Goal: Information Seeking & Learning: Learn about a topic

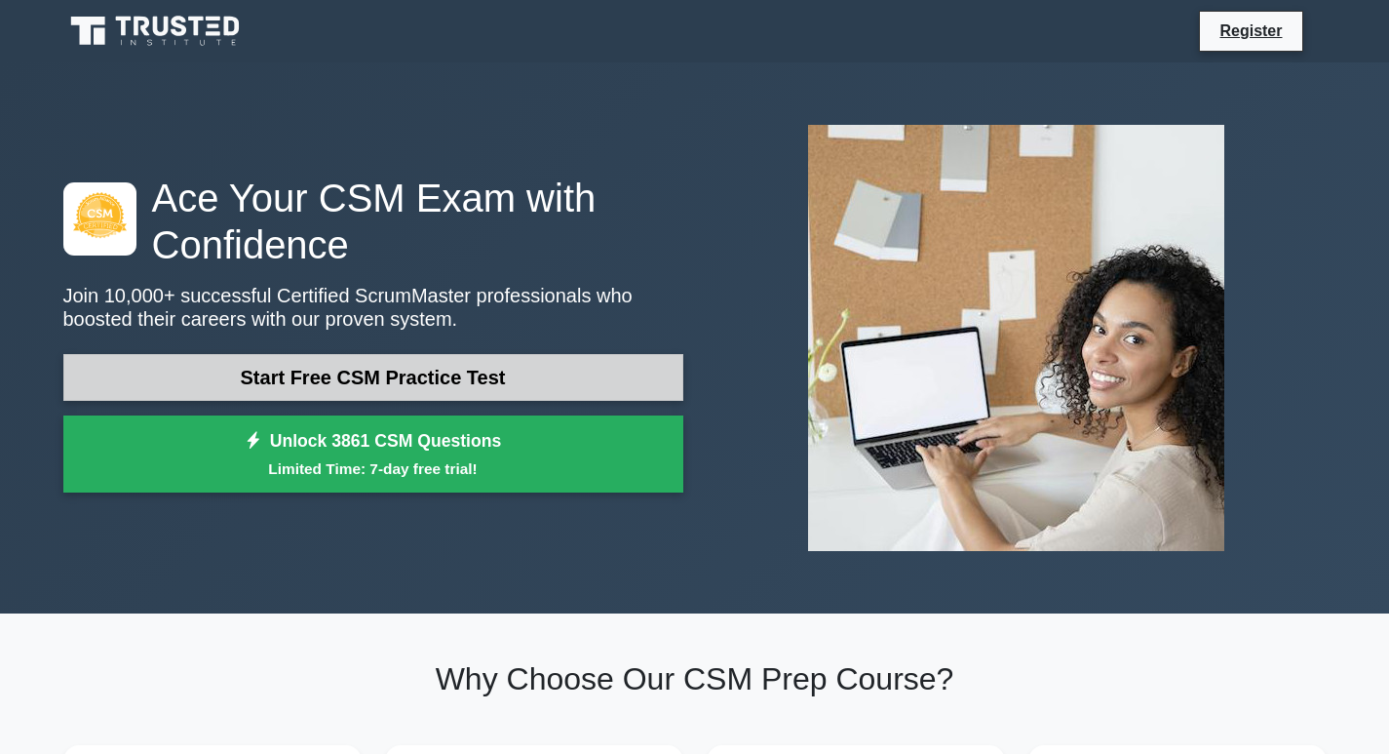
click at [613, 379] on link "Start Free CSM Practice Test" at bounding box center [373, 377] width 620 height 47
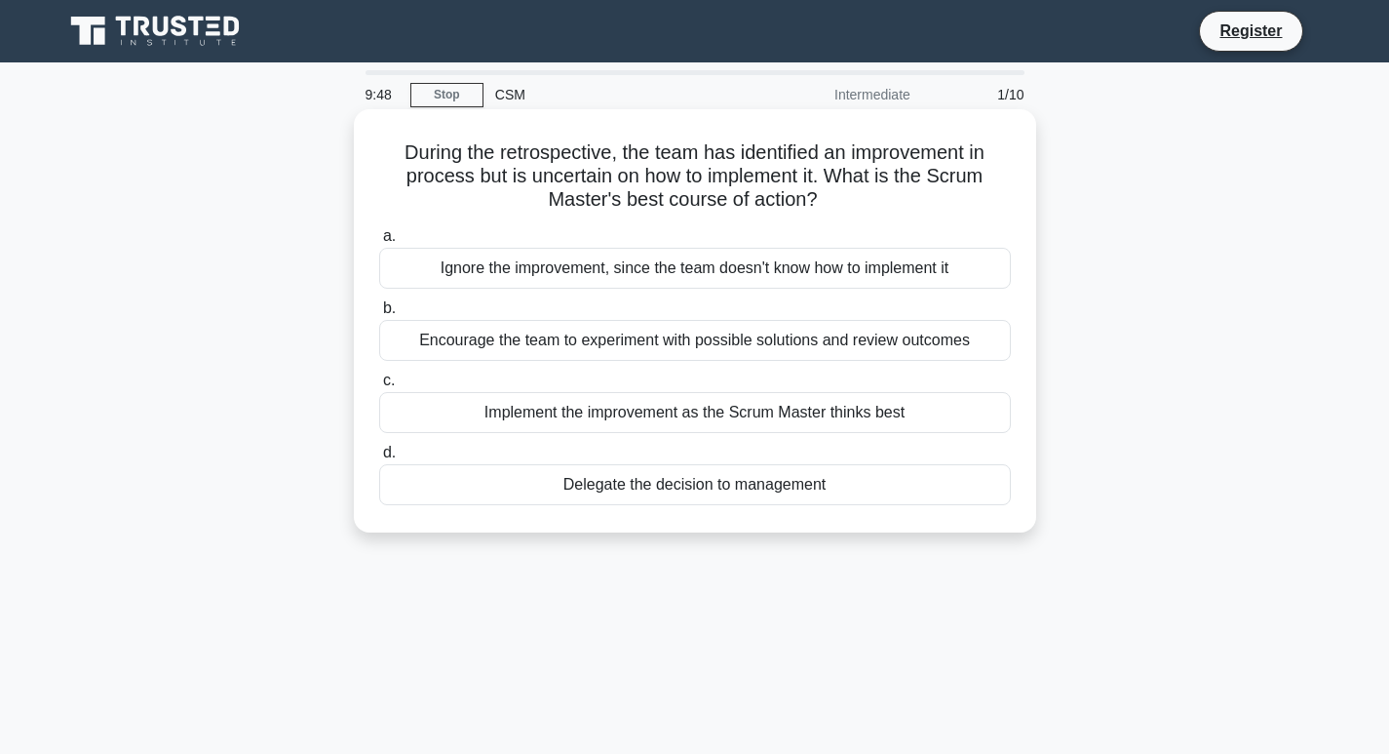
click at [811, 345] on div "Encourage the team to experiment with possible solutions and review outcomes" at bounding box center [695, 340] width 632 height 41
click at [677, 338] on div "Encourage the team to experiment with possible solutions and review outcomes" at bounding box center [695, 340] width 632 height 41
click at [379, 315] on input "b. Encourage the team to experiment with possible solutions and review outcomes" at bounding box center [379, 308] width 0 height 13
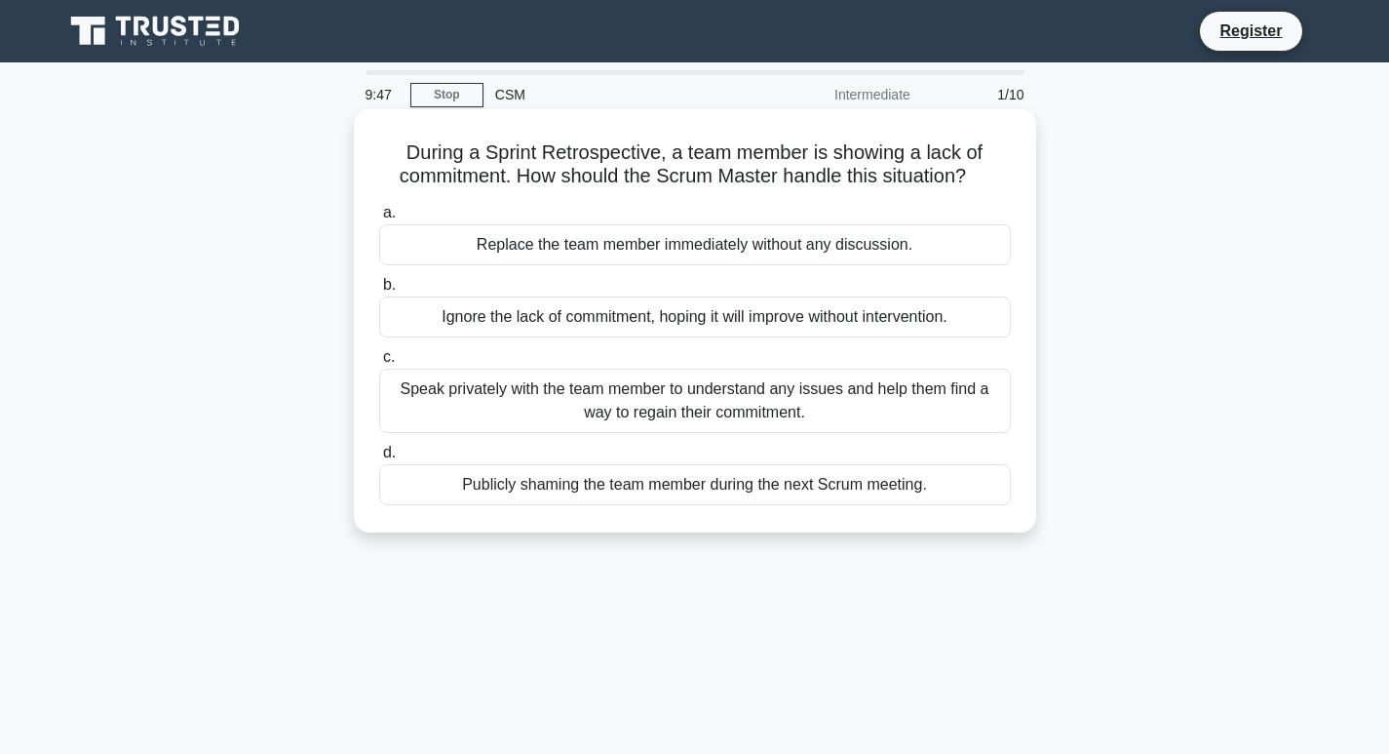
click at [616, 327] on div "Ignore the lack of commitment, hoping it will improve without intervention." at bounding box center [695, 316] width 632 height 41
click at [379, 291] on input "b. Ignore the lack of commitment, hoping it will improve without intervention." at bounding box center [379, 285] width 0 height 13
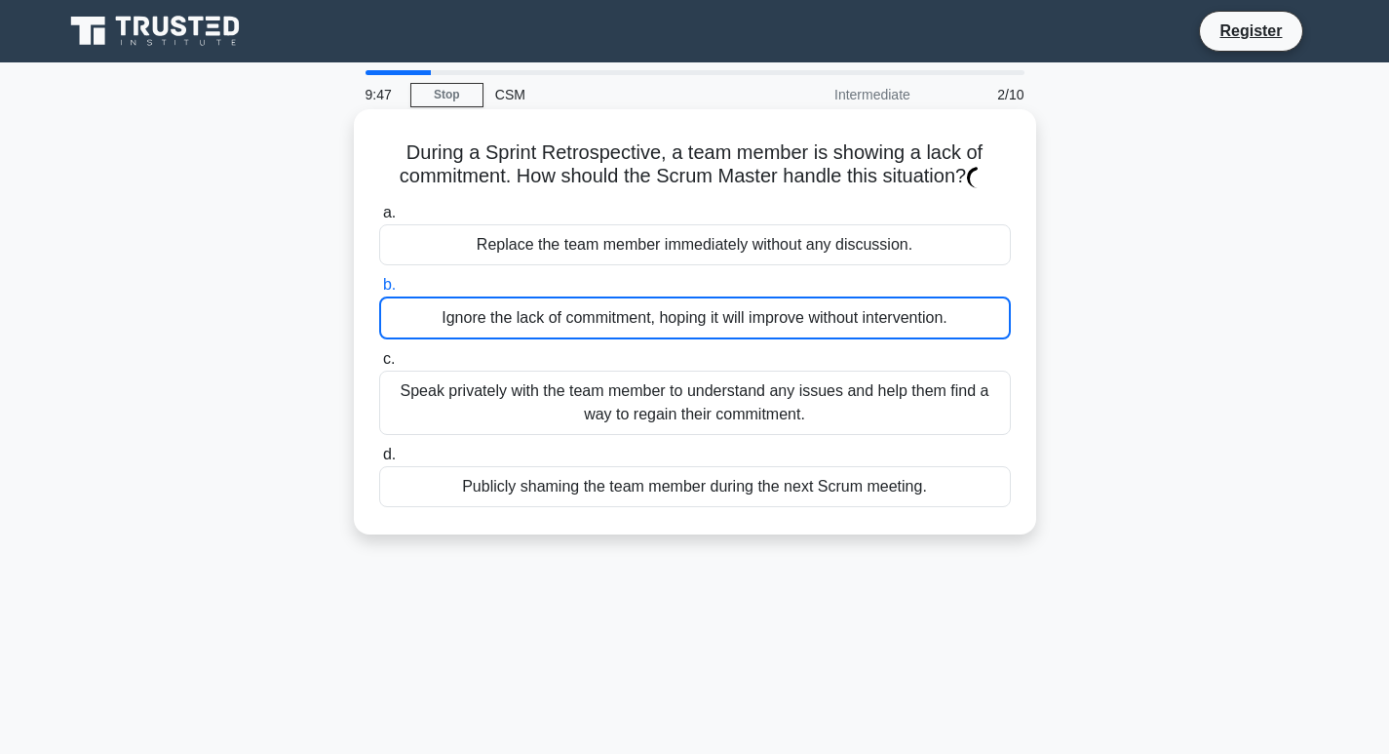
click at [614, 327] on div "Ignore the lack of commitment, hoping it will improve without intervention." at bounding box center [695, 317] width 632 height 43
click at [379, 291] on input "b. Ignore the lack of commitment, hoping it will improve without intervention." at bounding box center [379, 285] width 0 height 13
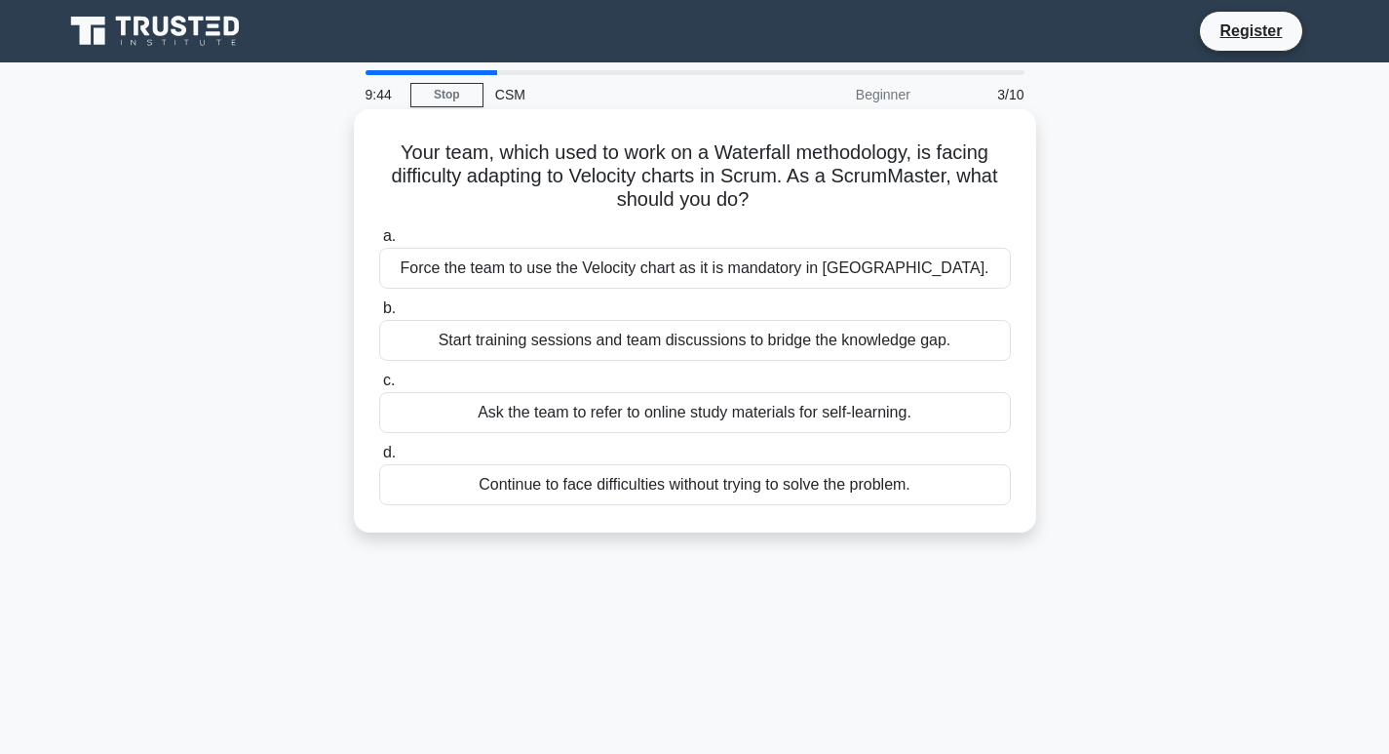
click at [612, 302] on label "b. Start training sessions and team discussions to bridge the knowledge gap." at bounding box center [695, 328] width 632 height 64
click at [379, 302] on input "b. Start training sessions and team discussions to bridge the knowledge gap." at bounding box center [379, 308] width 0 height 13
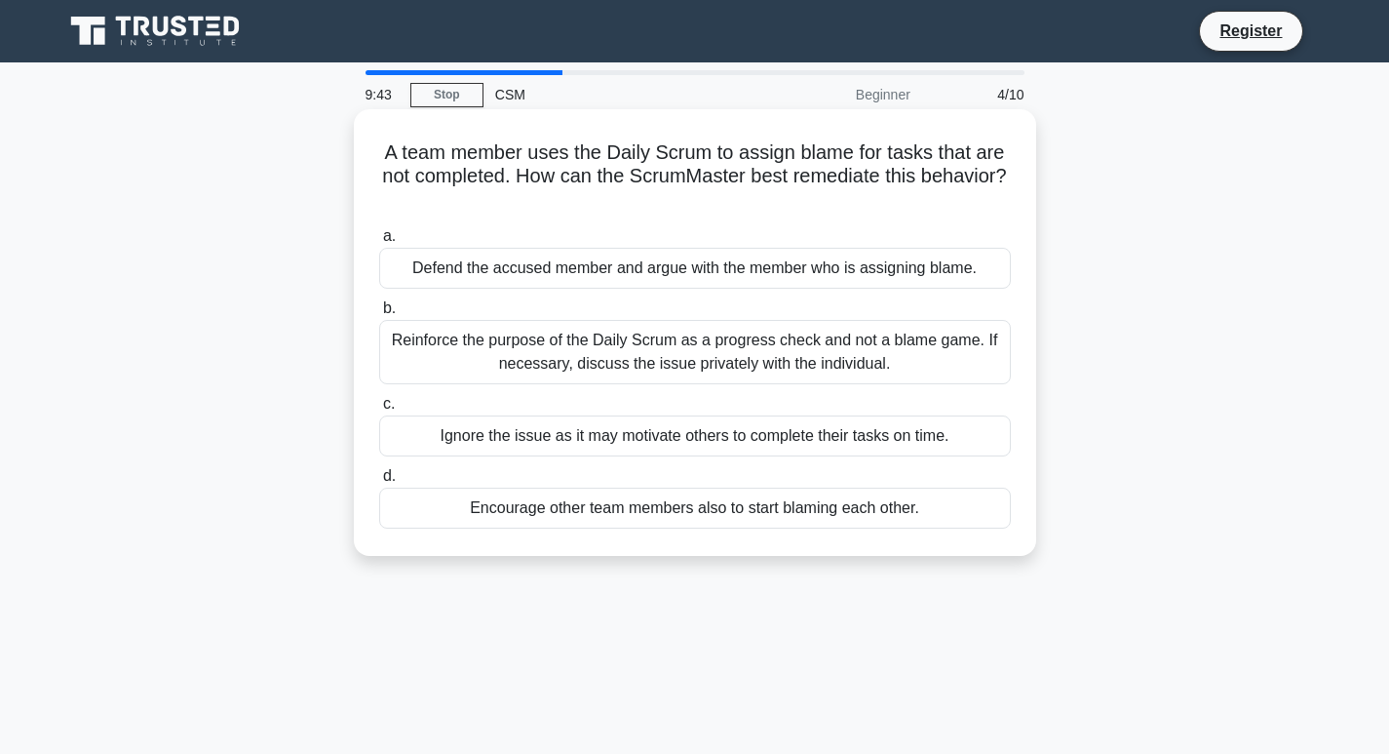
click at [612, 329] on div "Reinforce the purpose of the Daily Scrum as a progress check and not a blame ga…" at bounding box center [695, 352] width 632 height 64
drag, startPoint x: 619, startPoint y: 349, endPoint x: 628, endPoint y: 354, distance: 10.0
click at [620, 354] on div "Reinforce the purpose of the Daily Scrum as a progress check and not a blame ga…" at bounding box center [695, 352] width 632 height 64
click at [634, 357] on div "Reinforce the purpose of the Daily Scrum as a progress check and not a blame ga…" at bounding box center [695, 352] width 632 height 64
click at [437, 340] on div "Reinforce the purpose of the Daily Scrum as a progress check and not a blame ga…" at bounding box center [695, 352] width 632 height 64
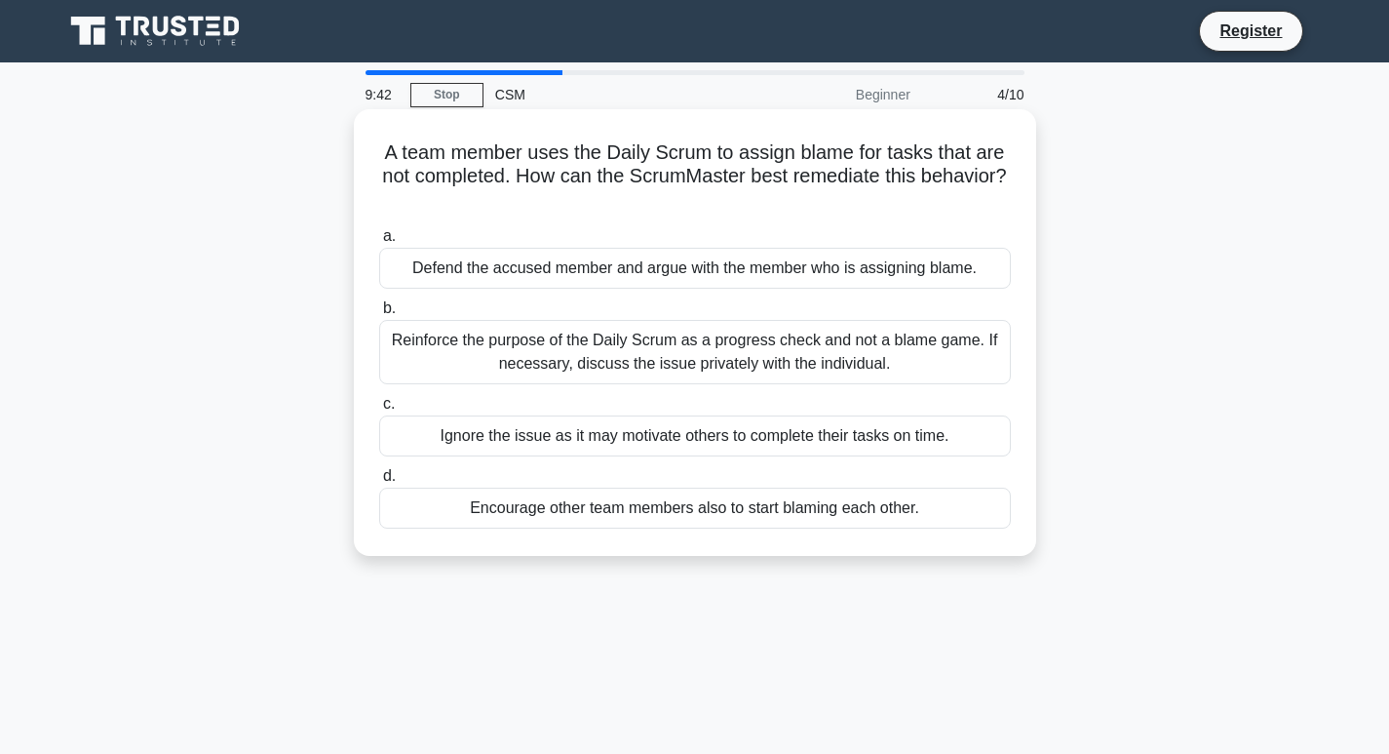
click at [379, 315] on input "b. Reinforce the purpose of the Daily Scrum as a progress check and not a blame…" at bounding box center [379, 308] width 0 height 13
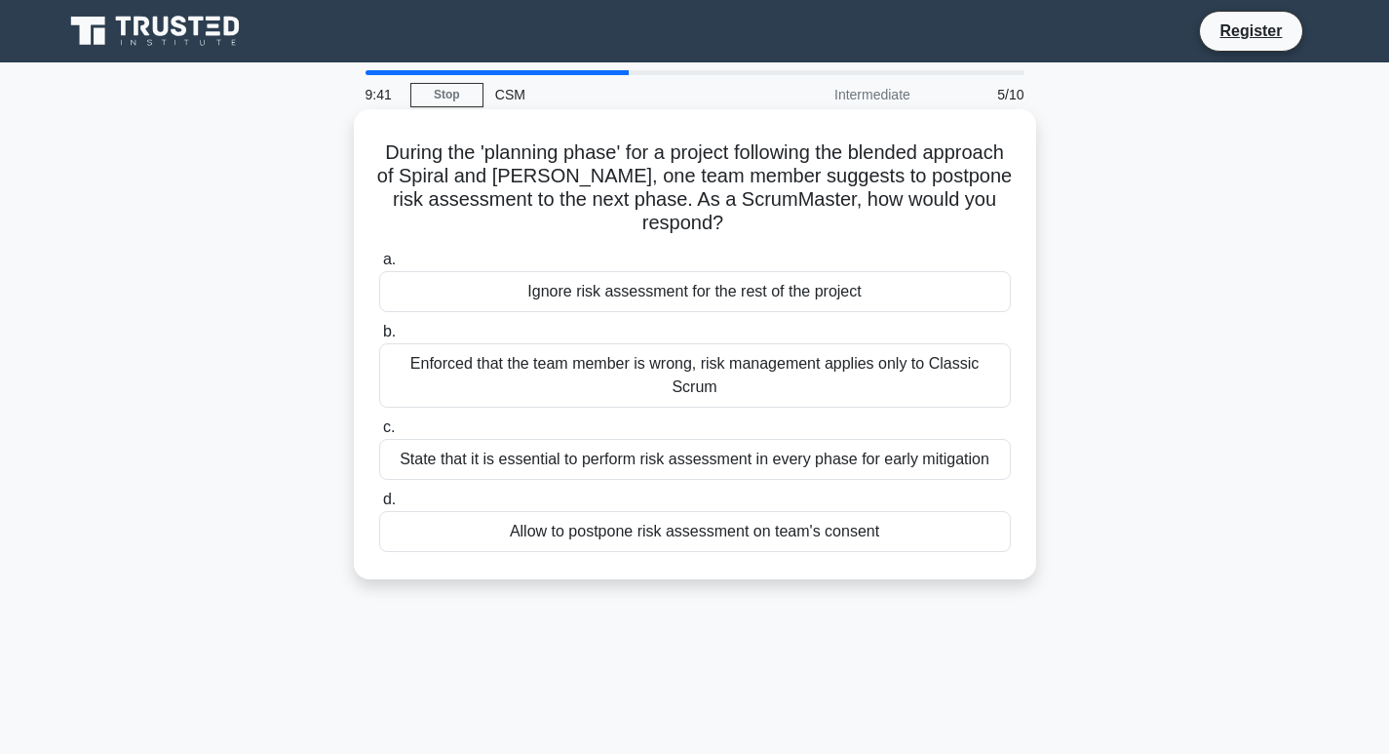
click at [430, 336] on label "b. Enforced that the team member is wrong, risk management applies only to Clas…" at bounding box center [695, 364] width 632 height 88
click at [379, 336] on input "b. Enforced that the team member is wrong, risk management applies only to Clas…" at bounding box center [379, 332] width 0 height 13
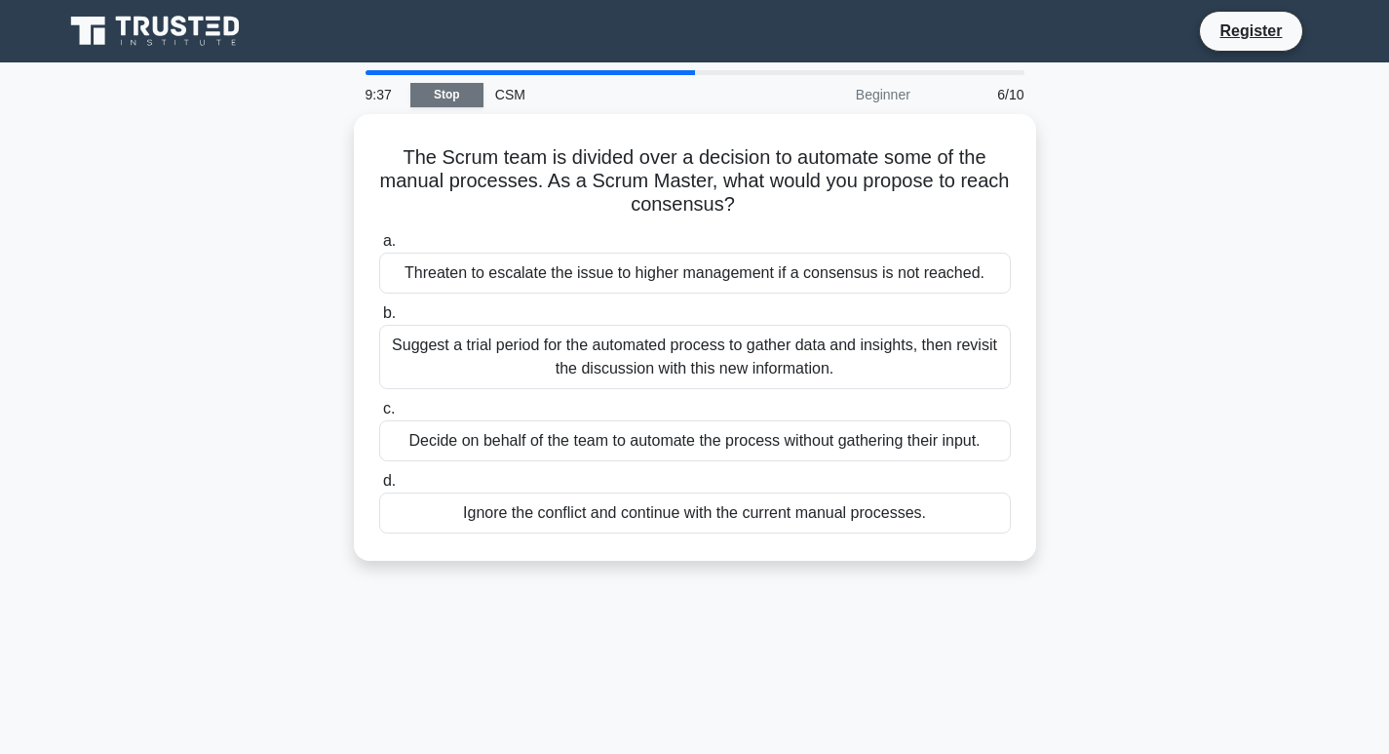
click at [438, 89] on link "Stop" at bounding box center [446, 95] width 73 height 24
